Goal: Task Accomplishment & Management: Use online tool/utility

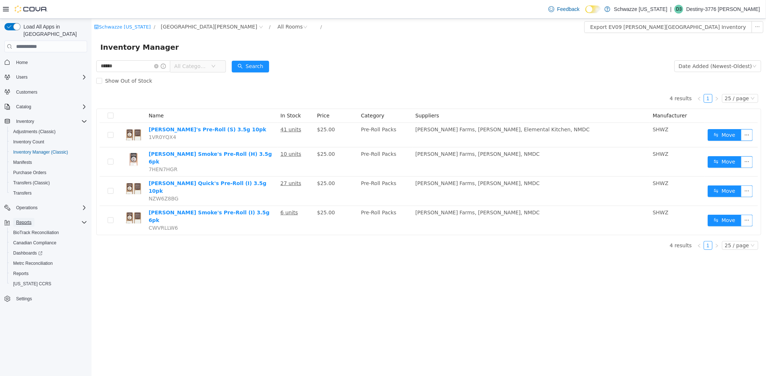
click at [24, 218] on span "Reports" at bounding box center [23, 222] width 15 height 9
click at [25, 271] on span "Reports" at bounding box center [20, 274] width 15 height 6
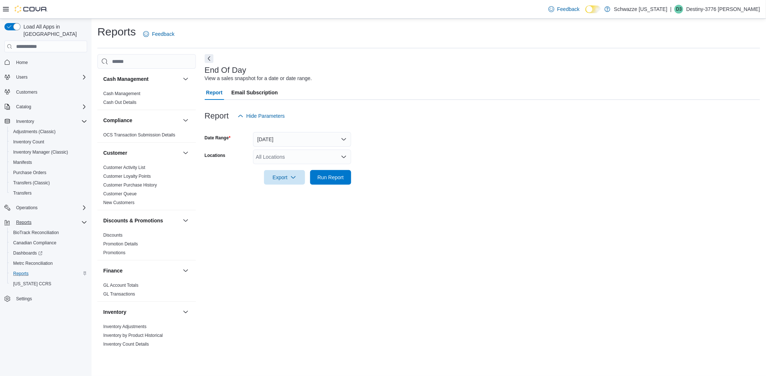
click at [283, 158] on div "All Locations" at bounding box center [302, 157] width 98 height 15
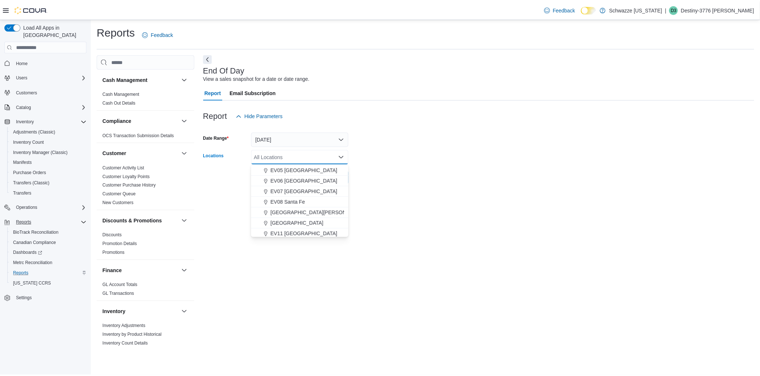
scroll to position [81, 0]
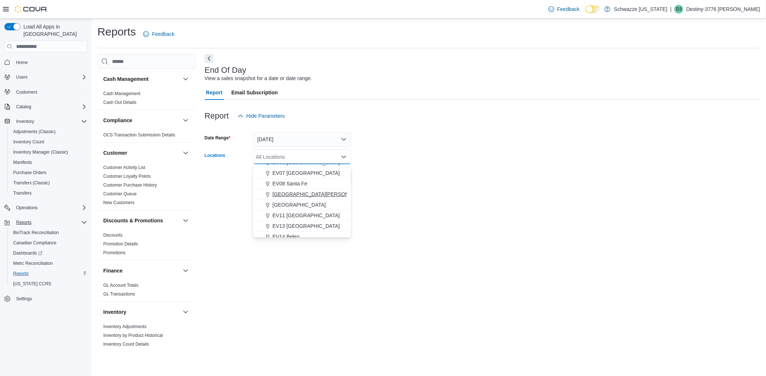
click at [296, 195] on span "[GEOGRAPHIC_DATA][PERSON_NAME]" at bounding box center [320, 194] width 96 height 7
click at [220, 181] on div "Export Run Report" at bounding box center [278, 177] width 146 height 15
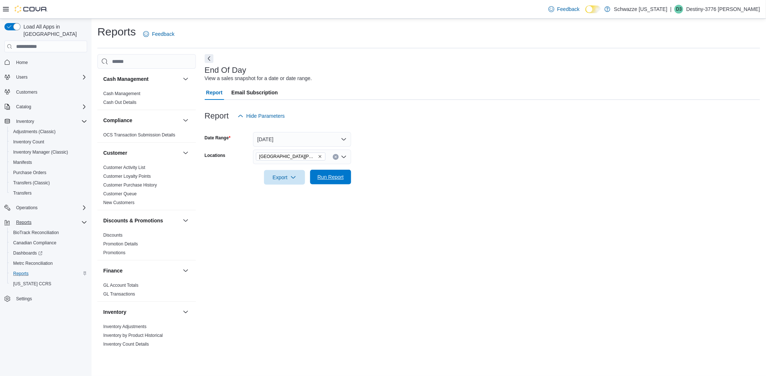
click at [328, 176] on span "Run Report" at bounding box center [330, 177] width 26 height 7
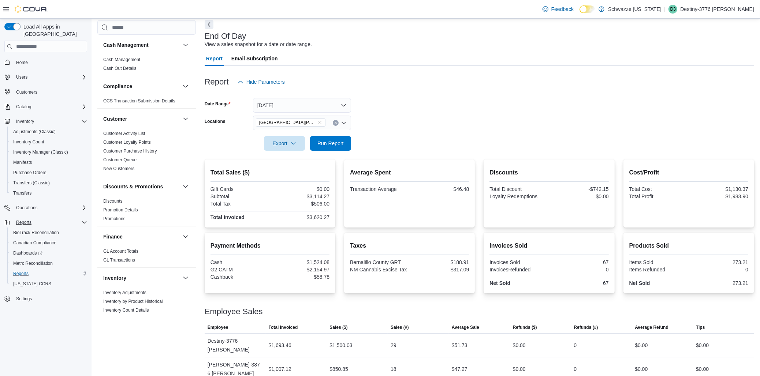
scroll to position [66, 0]
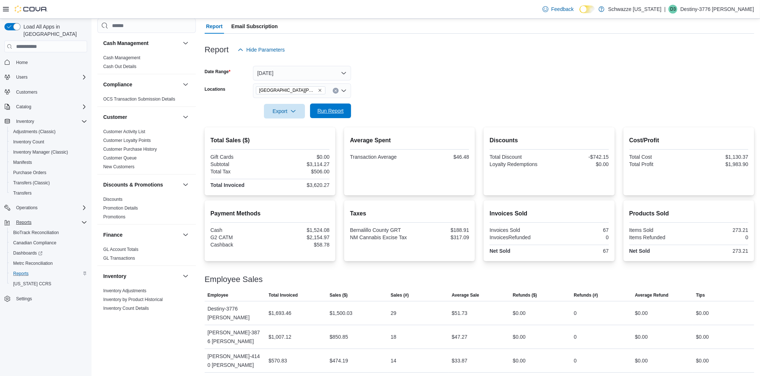
click at [327, 104] on span "Run Report" at bounding box center [331, 111] width 32 height 15
click at [25, 149] on span "Inventory Manager (Classic)" at bounding box center [40, 152] width 55 height 6
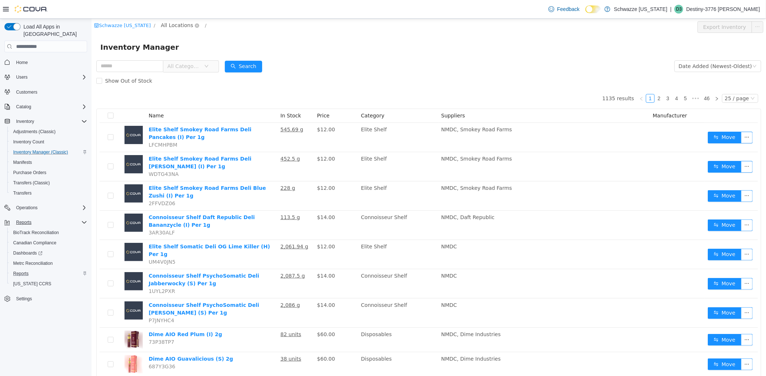
click at [178, 25] on span "All Locations" at bounding box center [176, 25] width 32 height 8
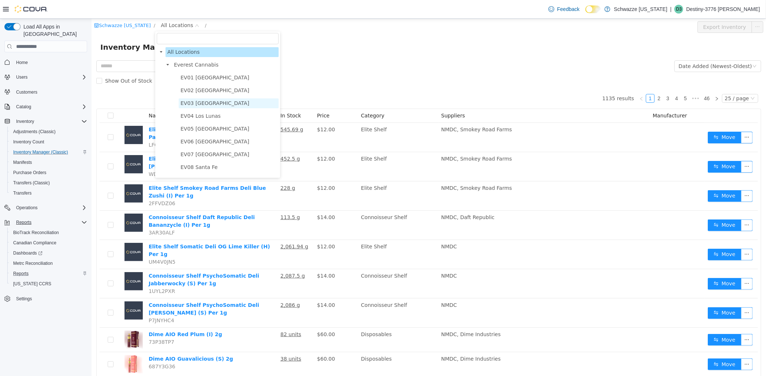
scroll to position [41, 0]
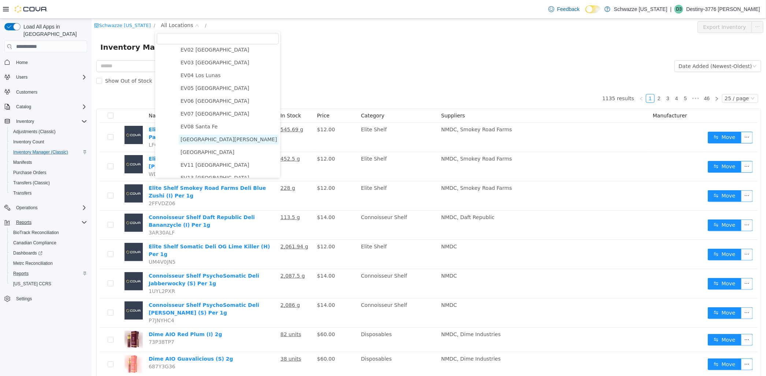
click at [199, 141] on span "[GEOGRAPHIC_DATA][PERSON_NAME]" at bounding box center [228, 140] width 96 height 6
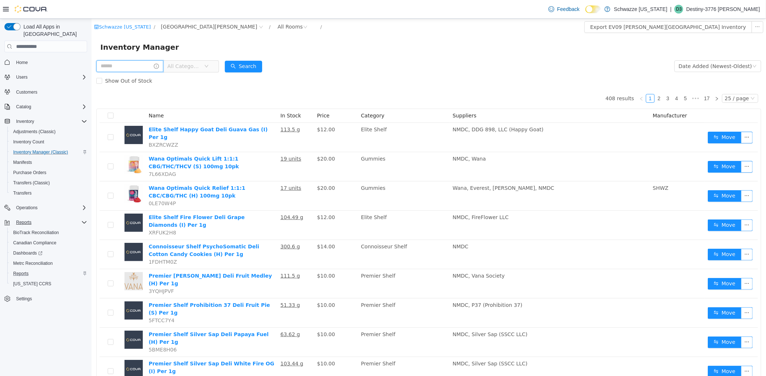
click at [131, 70] on input "text" at bounding box center [129, 66] width 67 height 12
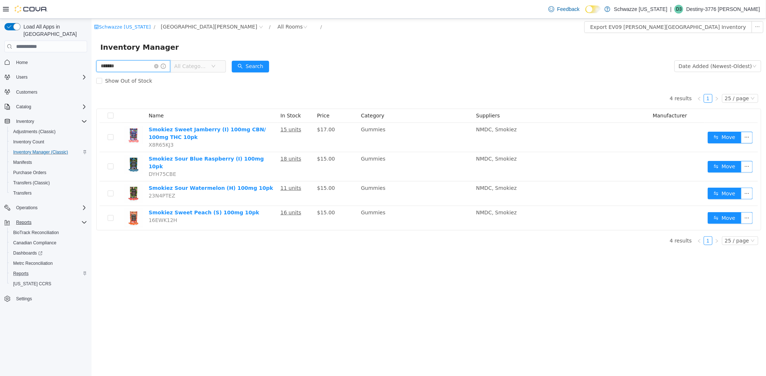
drag, startPoint x: 126, startPoint y: 67, endPoint x: 37, endPoint y: 51, distance: 90.8
click at [91, 51] on html "Schwazze [US_STATE] / EV09 [PERSON_NAME][GEOGRAPHIC_DATA] / All Rooms / Export …" at bounding box center [428, 198] width 675 height 358
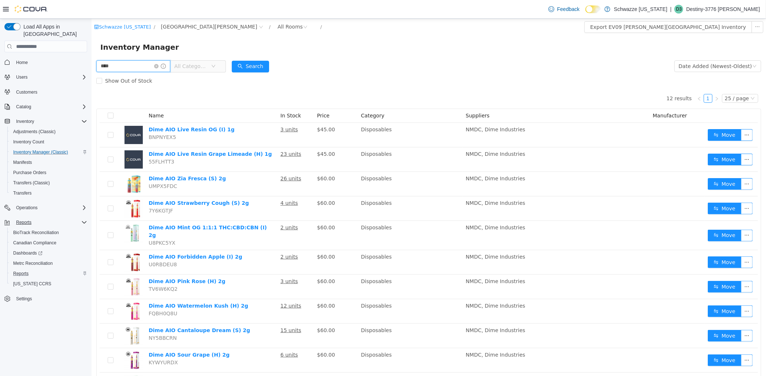
drag, startPoint x: 135, startPoint y: 69, endPoint x: 18, endPoint y: 85, distance: 117.5
click at [91, 85] on html "Schwazze [US_STATE] / EV09 [PERSON_NAME][GEOGRAPHIC_DATA] / All Rooms / Export …" at bounding box center [428, 198] width 675 height 358
type input "*"
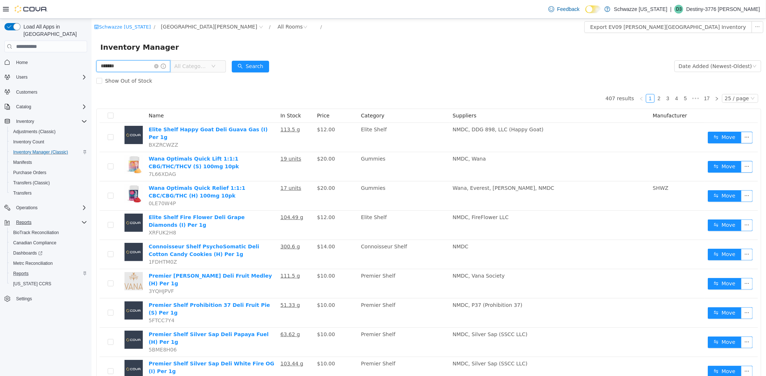
type input "*******"
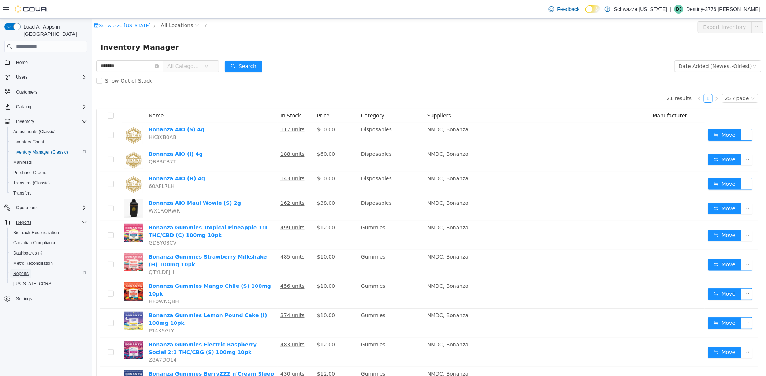
click at [21, 271] on span "Reports" at bounding box center [20, 274] width 15 height 6
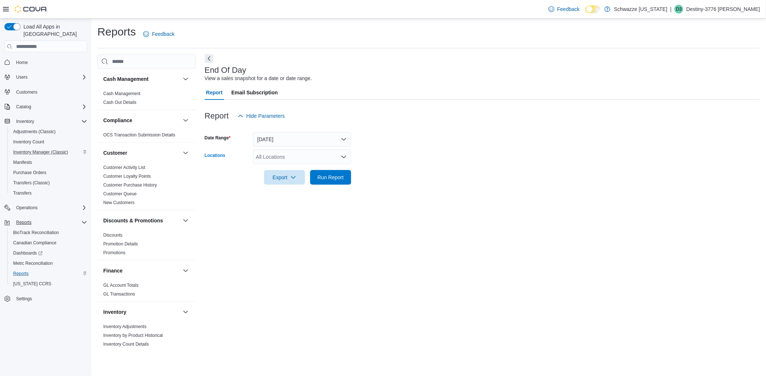
click at [283, 159] on div "All Locations" at bounding box center [302, 157] width 98 height 15
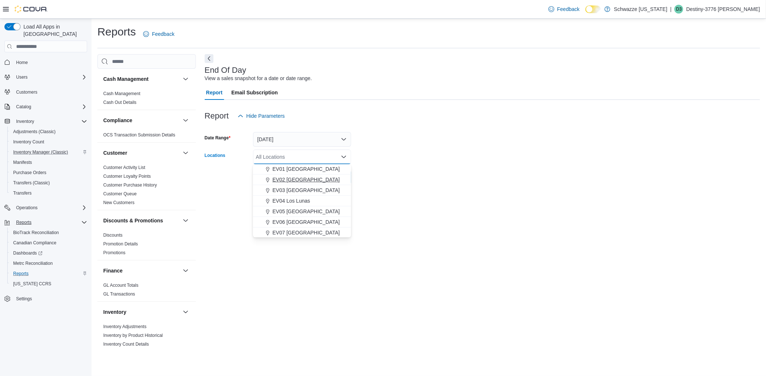
scroll to position [41, 0]
click at [307, 235] on span "[GEOGRAPHIC_DATA][PERSON_NAME]" at bounding box center [320, 234] width 96 height 7
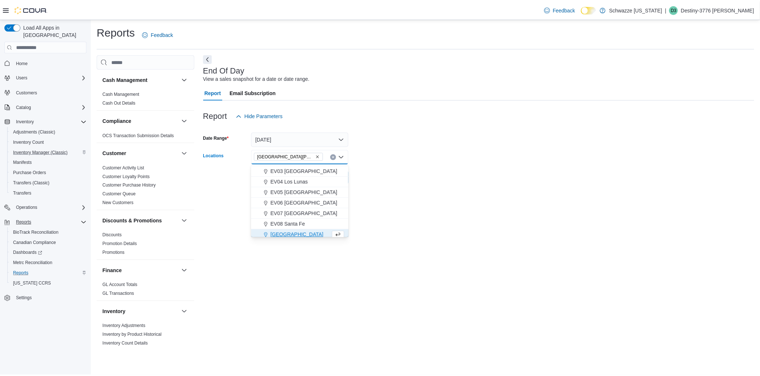
scroll to position [43, 0]
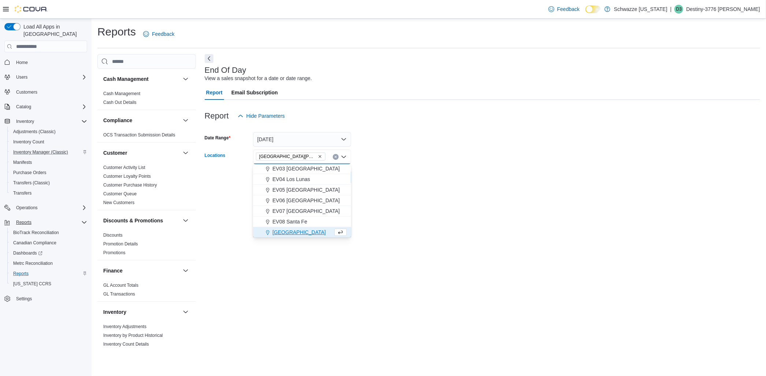
click at [216, 189] on div at bounding box center [483, 189] width 556 height 9
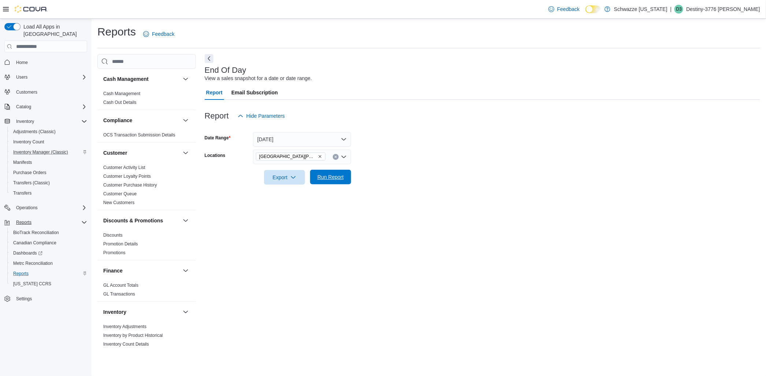
click at [338, 178] on span "Run Report" at bounding box center [330, 177] width 26 height 7
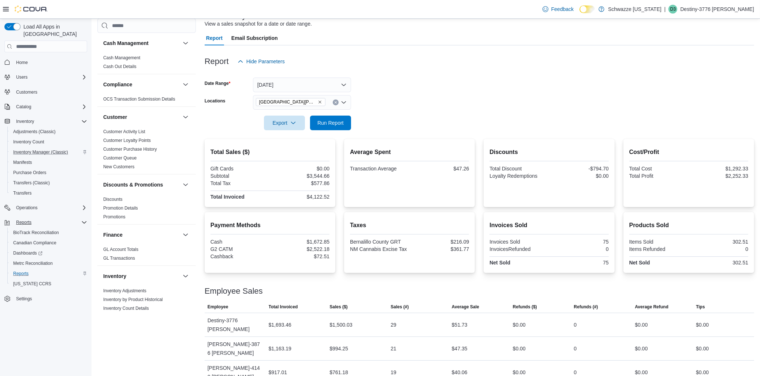
scroll to position [66, 0]
